Goal: Task Accomplishment & Management: Manage account settings

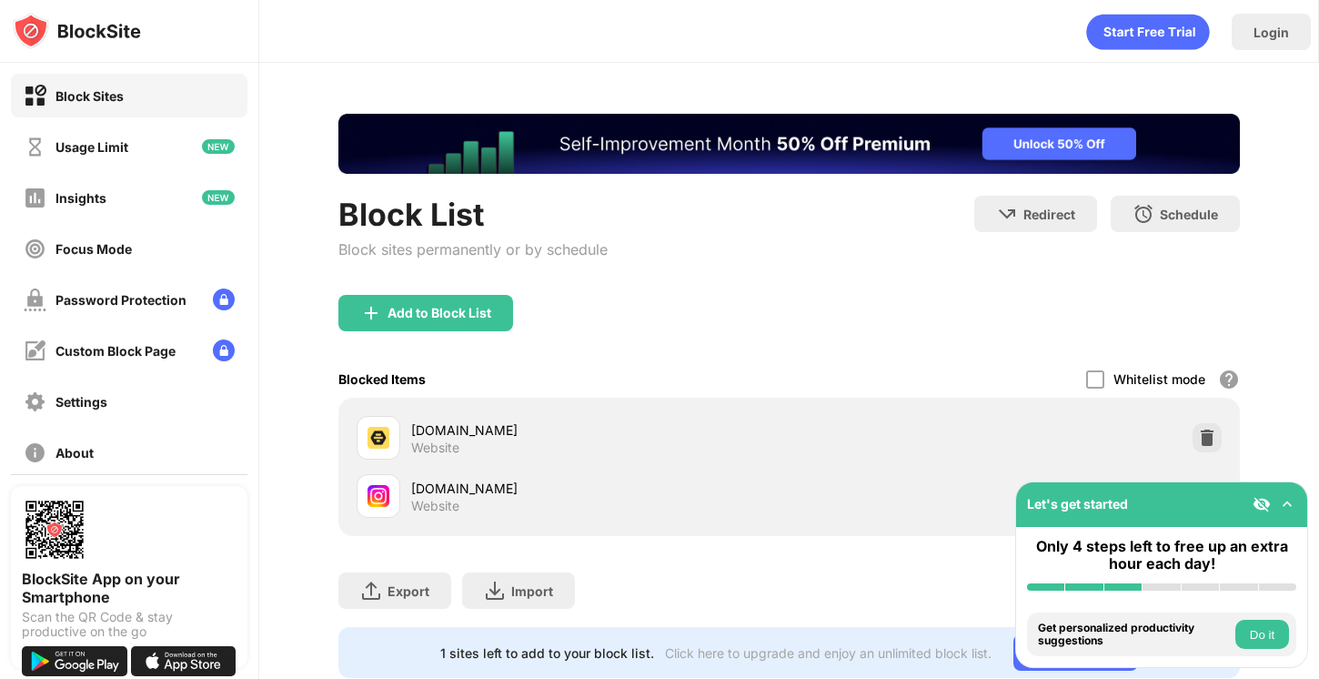
scroll to position [49, 0]
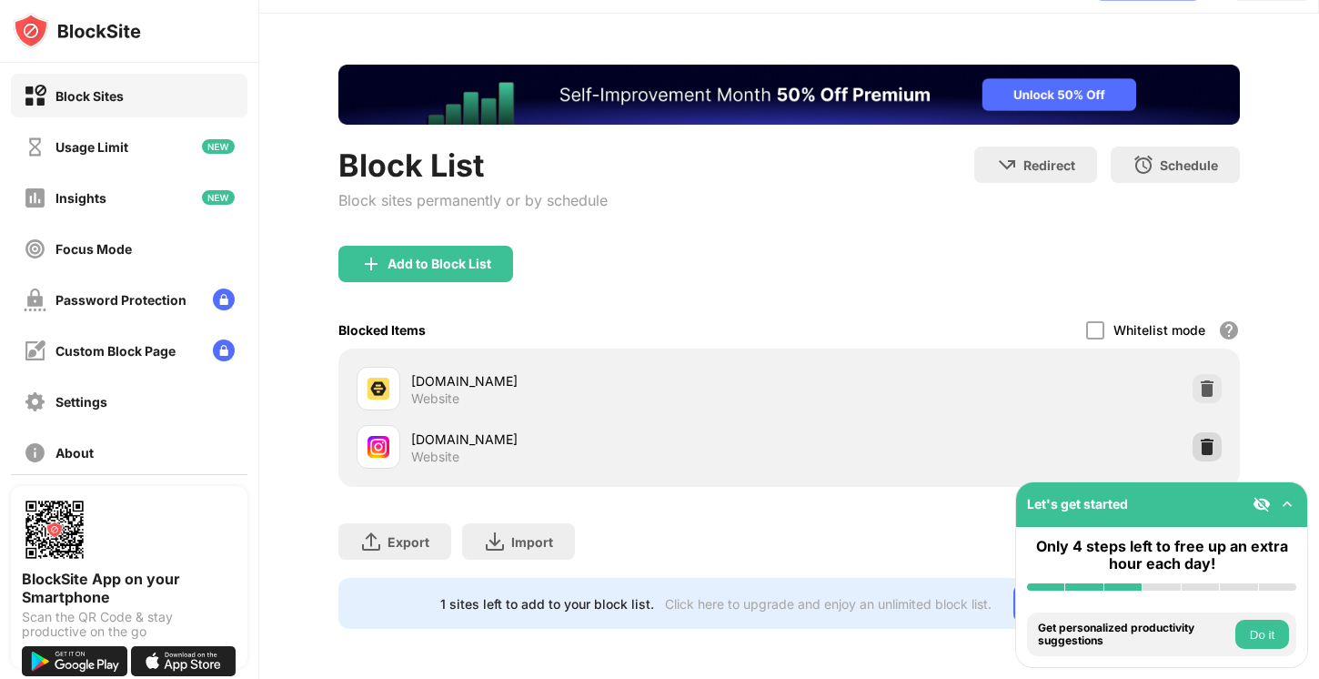
click at [1214, 444] on img at bounding box center [1207, 447] width 18 height 18
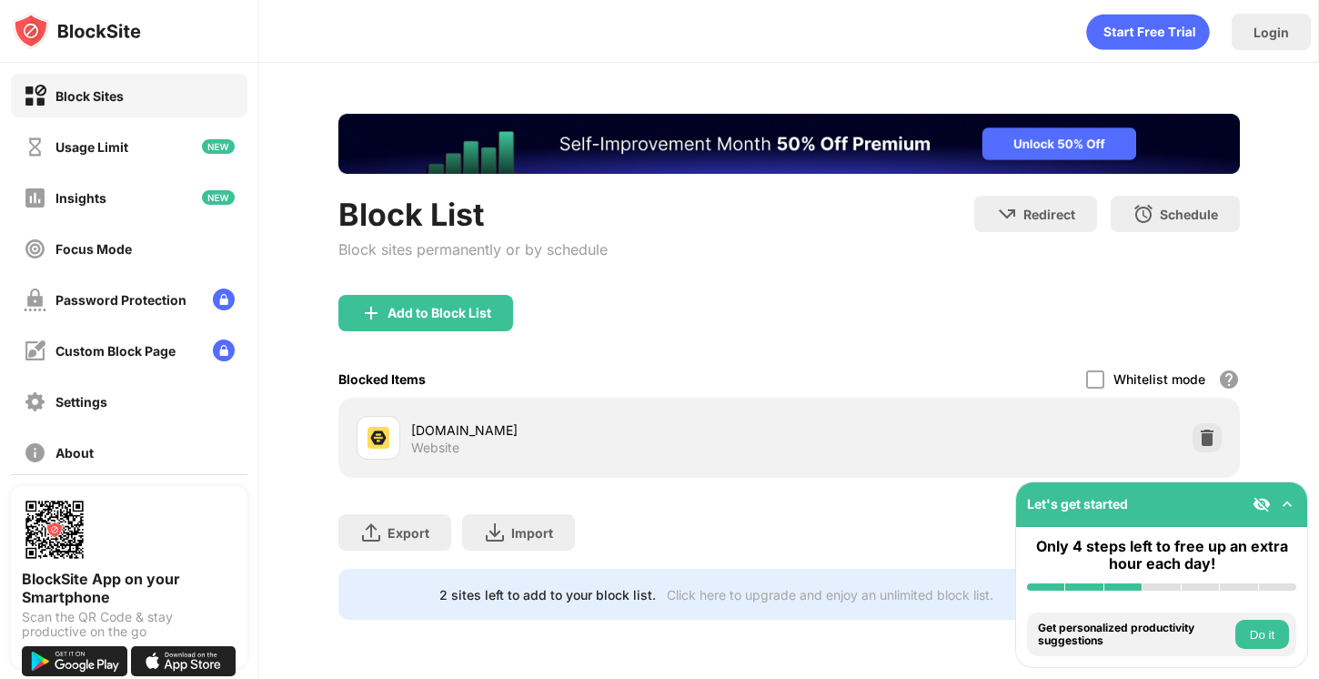
scroll to position [0, 0]
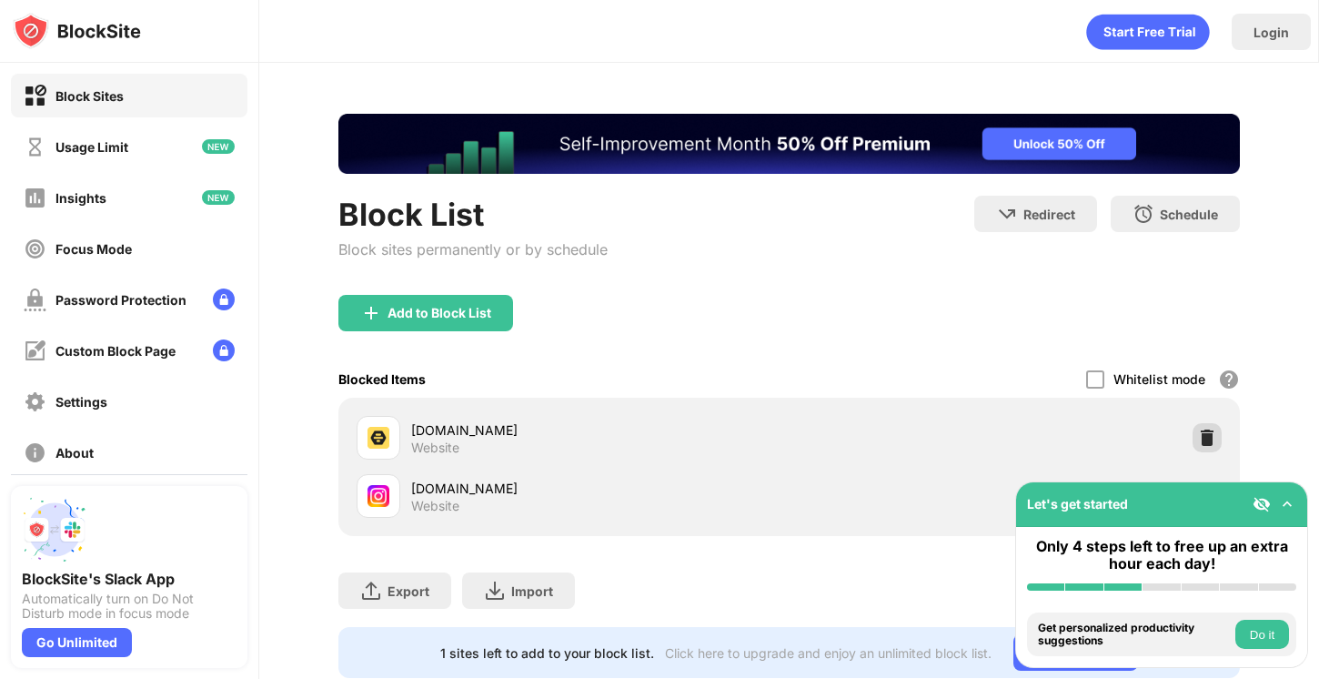
scroll to position [49, 0]
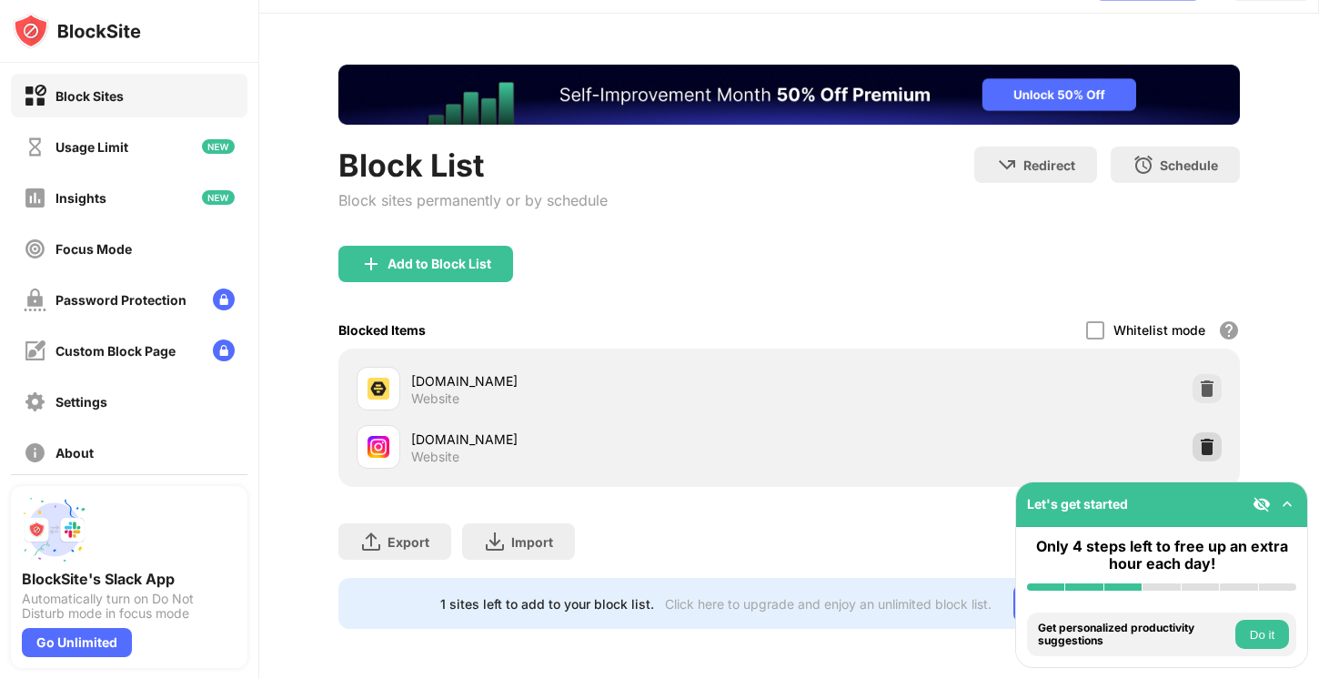
click at [1210, 454] on img at bounding box center [1207, 447] width 18 height 18
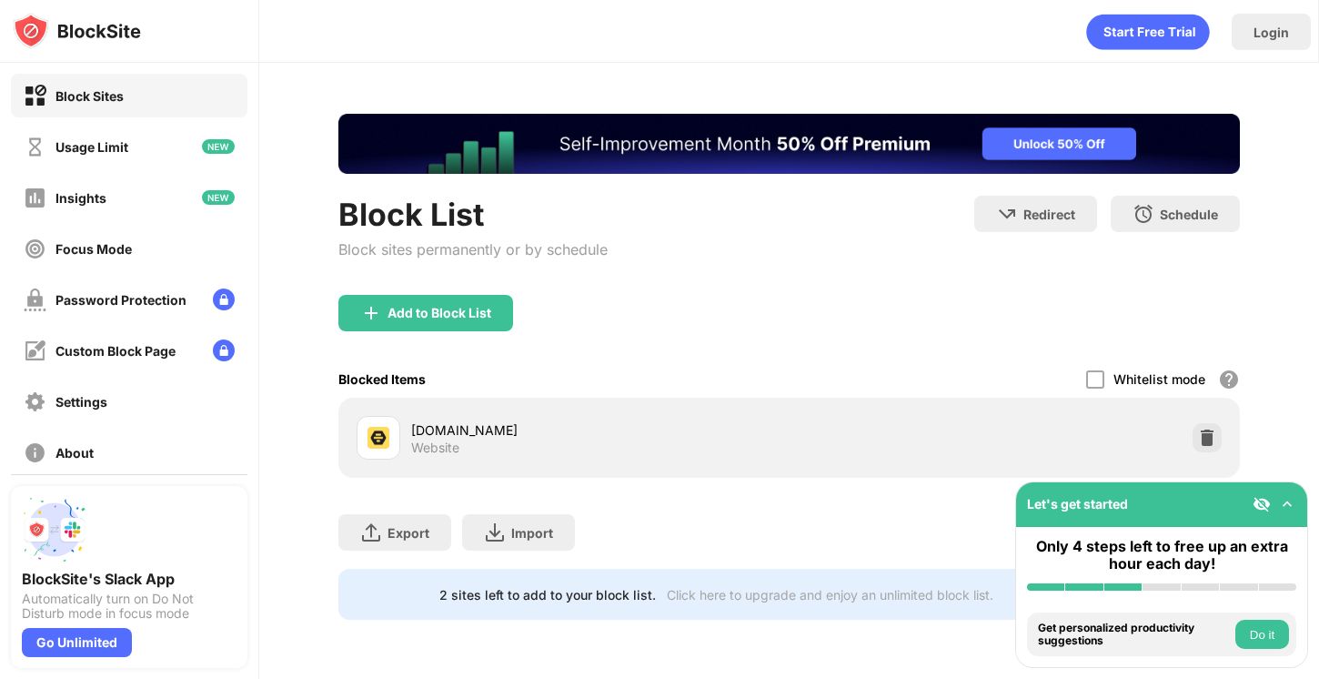
scroll to position [0, 0]
